Goal: Task Accomplishment & Management: Use online tool/utility

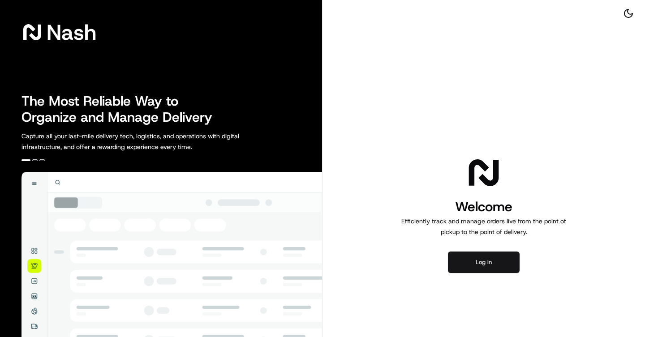
click at [468, 266] on button "Log in" at bounding box center [484, 262] width 72 height 21
